Goal: Task Accomplishment & Management: Manage account settings

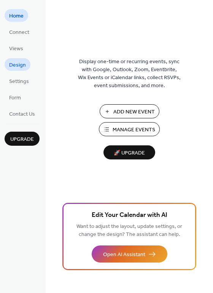
click at [19, 66] on span "Design" at bounding box center [17, 65] width 17 height 8
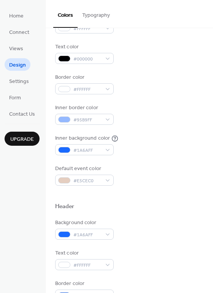
scroll to position [98, 0]
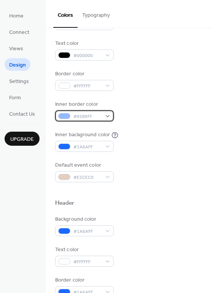
click at [66, 116] on div at bounding box center [64, 116] width 12 height 6
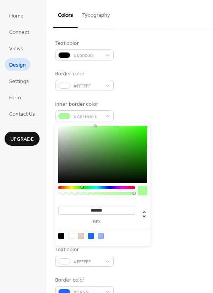
click at [82, 187] on div at bounding box center [96, 187] width 77 height 3
type input "*******"
click at [83, 134] on div at bounding box center [102, 154] width 89 height 57
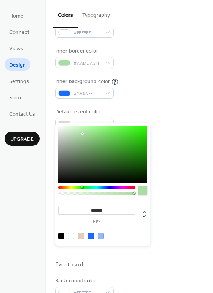
scroll to position [159, 0]
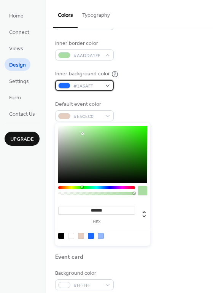
click at [67, 86] on div at bounding box center [64, 86] width 12 height 6
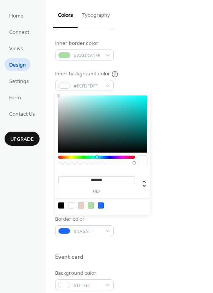
click at [59, 96] on div at bounding box center [102, 124] width 89 height 57
type input "*******"
click at [59, 93] on div "******* hex" at bounding box center [102, 154] width 95 height 123
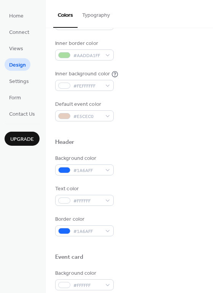
click at [171, 94] on div "Background color #FFFFFF Text color #000000 Border color #FFFFFF Inner border c…" at bounding box center [129, 34] width 148 height 173
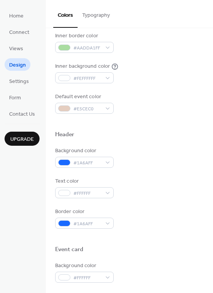
scroll to position [167, 0]
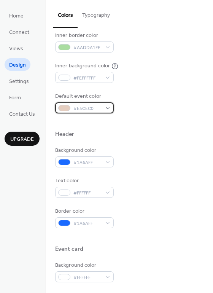
click at [66, 108] on div at bounding box center [64, 108] width 12 height 6
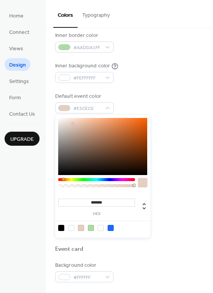
click at [80, 179] on div at bounding box center [96, 179] width 77 height 3
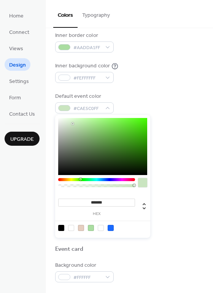
type input "*******"
click at [143, 150] on div at bounding box center [102, 146] width 89 height 57
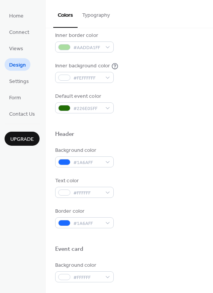
click at [159, 148] on div "Background color #1A6AFF" at bounding box center [129, 157] width 148 height 21
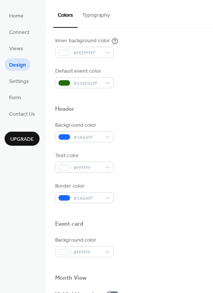
scroll to position [202, 0]
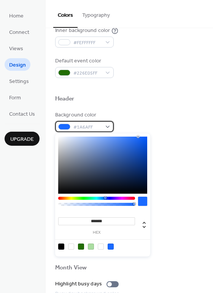
click at [64, 126] on div at bounding box center [64, 127] width 12 height 6
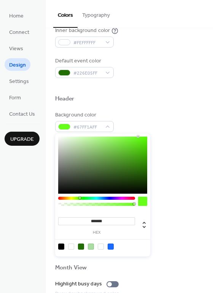
click at [80, 198] on div at bounding box center [96, 198] width 77 height 3
type input "*******"
click at [144, 166] on div at bounding box center [102, 165] width 89 height 57
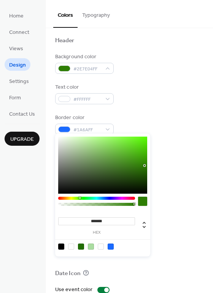
scroll to position [274, 0]
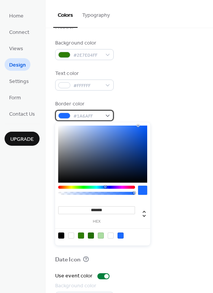
click at [67, 116] on div at bounding box center [64, 116] width 12 height 6
type input "*******"
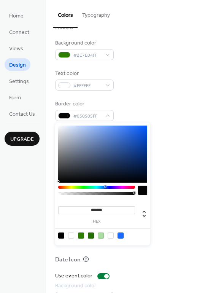
click at [59, 182] on div at bounding box center [102, 154] width 89 height 57
click at [169, 174] on div "Background color #FFFFFF" at bounding box center [129, 164] width 148 height 21
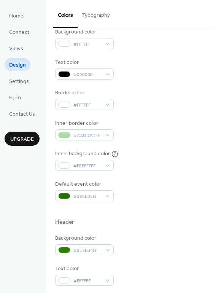
scroll to position [0, 0]
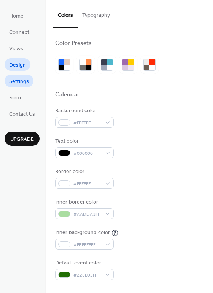
click at [24, 82] on span "Settings" at bounding box center [19, 82] width 20 height 8
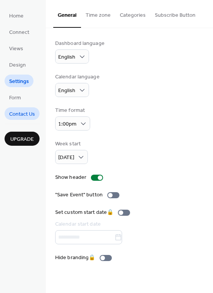
click at [28, 112] on span "Contact Us" at bounding box center [22, 114] width 26 height 8
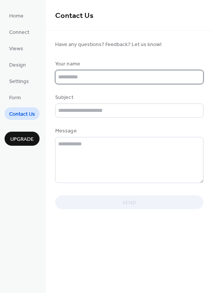
click at [74, 79] on input "text" at bounding box center [129, 77] width 148 height 14
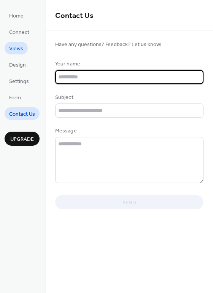
click at [20, 52] on span "Views" at bounding box center [16, 49] width 14 height 8
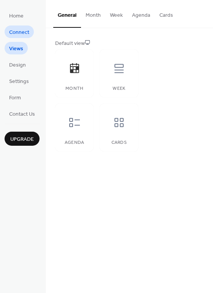
click at [24, 31] on span "Connect" at bounding box center [19, 33] width 20 height 8
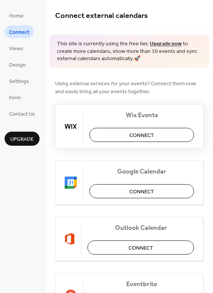
click at [133, 134] on span "Connect" at bounding box center [141, 135] width 25 height 8
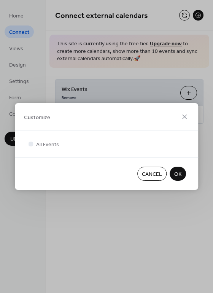
click at [180, 173] on span "OK" at bounding box center [177, 175] width 7 height 8
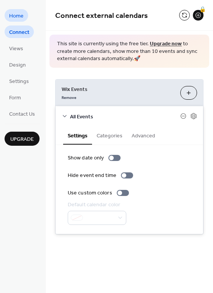
click at [15, 16] on span "Home" at bounding box center [16, 16] width 14 height 8
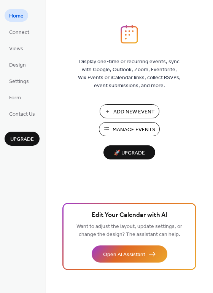
click at [125, 155] on span "🚀 Upgrade" at bounding box center [129, 153] width 43 height 10
